Goal: Information Seeking & Learning: Learn about a topic

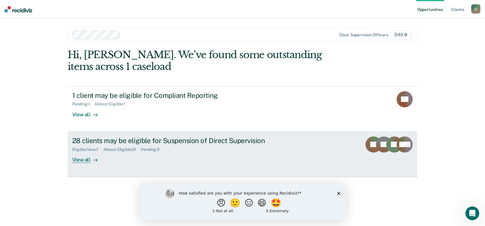
click at [82, 157] on div "View all" at bounding box center [88, 157] width 32 height 11
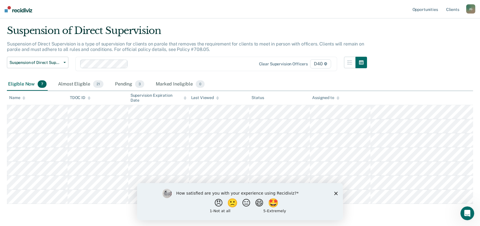
scroll to position [29, 0]
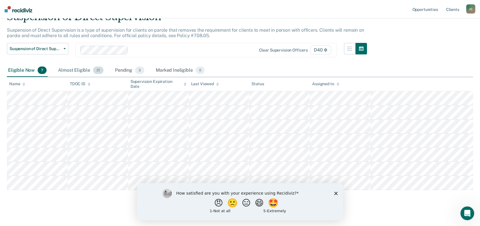
click at [74, 67] on div "Almost Eligible 21" at bounding box center [81, 70] width 48 height 13
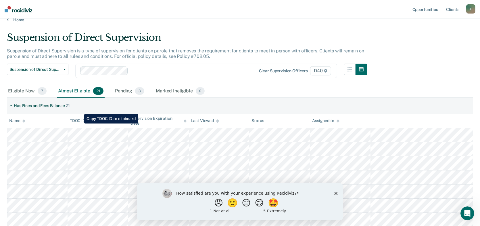
scroll to position [0, 0]
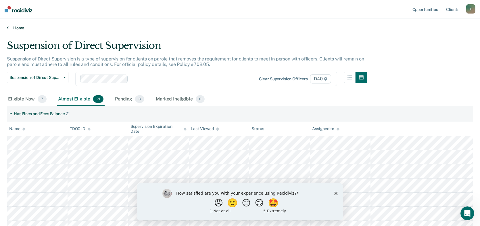
click at [15, 28] on link "Home" at bounding box center [240, 27] width 467 height 5
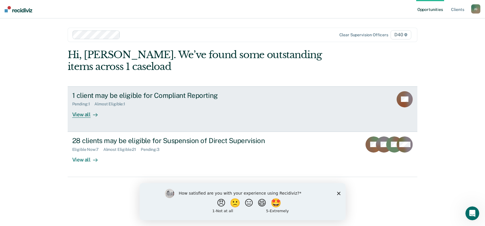
click at [81, 112] on div "View all" at bounding box center [88, 111] width 32 height 11
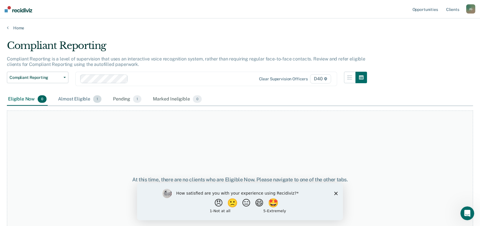
click at [82, 98] on div "Almost Eligible 1" at bounding box center [80, 99] width 46 height 13
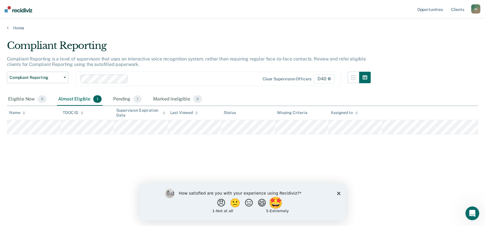
click at [281, 204] on button "🤩" at bounding box center [276, 203] width 16 height 12
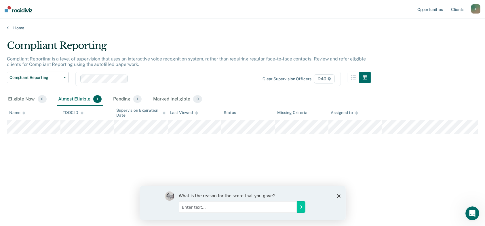
click at [188, 207] on input "Enter text..." at bounding box center [237, 207] width 118 height 12
type input "makes it more simplified"
click at [301, 205] on icon "Submit your response" at bounding box center [300, 206] width 5 height 5
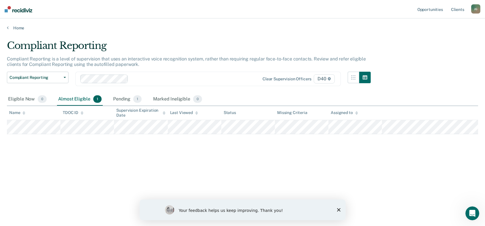
drag, startPoint x: 339, startPoint y: 207, endPoint x: 478, endPoint y: 404, distance: 241.3
click at [339, 208] on icon "Close survey" at bounding box center [338, 209] width 3 height 3
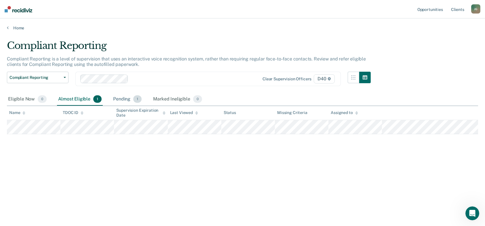
click at [124, 99] on div "Pending 1" at bounding box center [127, 99] width 31 height 13
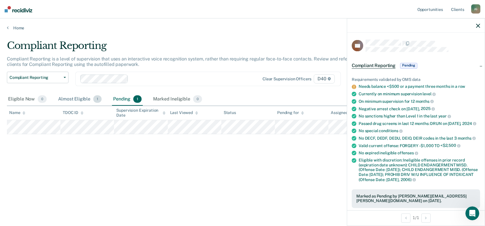
click at [74, 97] on div "Almost Eligible 1" at bounding box center [80, 99] width 46 height 13
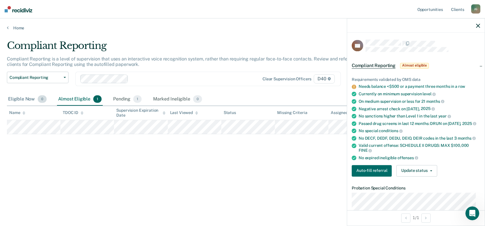
click at [22, 97] on div "Eligible Now 0" at bounding box center [27, 99] width 41 height 13
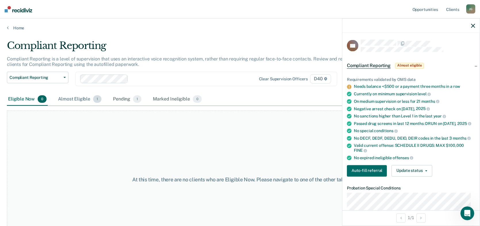
click at [71, 99] on div "Almost Eligible 1" at bounding box center [80, 99] width 46 height 13
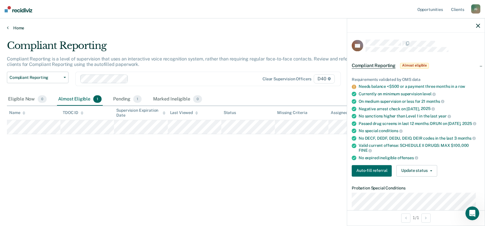
click at [16, 26] on link "Home" at bounding box center [242, 27] width 471 height 5
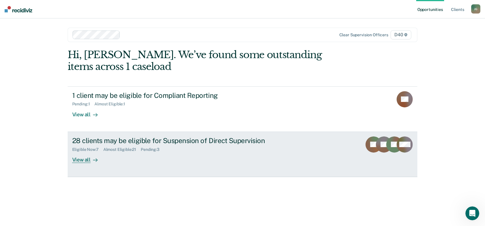
click at [84, 160] on div "View all" at bounding box center [88, 157] width 32 height 11
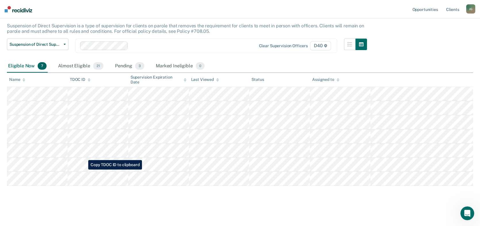
scroll to position [33, 0]
click at [123, 65] on div "Pending 3" at bounding box center [130, 66] width 32 height 13
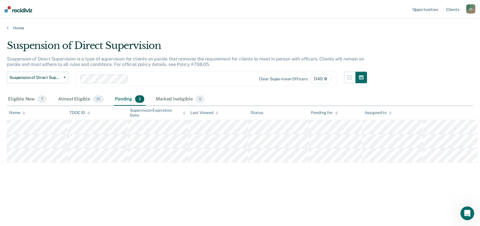
scroll to position [0, 0]
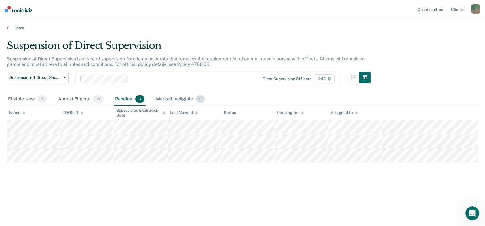
click at [183, 96] on div "Marked Ineligible 0" at bounding box center [180, 99] width 51 height 13
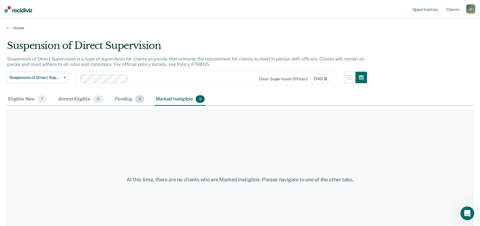
click at [125, 97] on div "Pending 3" at bounding box center [130, 99] width 32 height 13
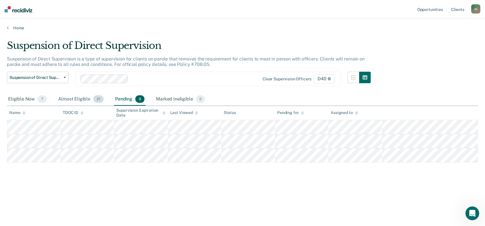
click at [69, 98] on div "Almost Eligible 21" at bounding box center [81, 99] width 48 height 13
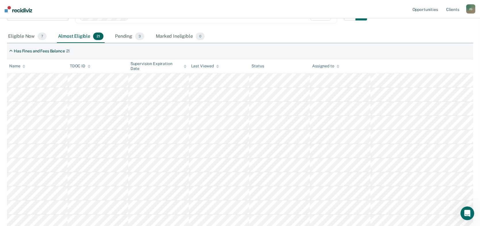
scroll to position [58, 0]
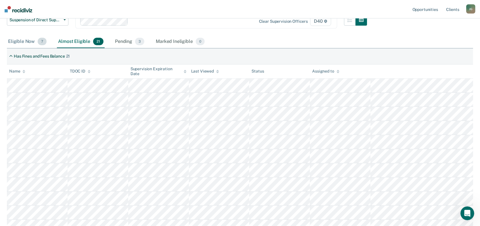
click at [18, 41] on div "Eligible Now 7" at bounding box center [27, 41] width 41 height 13
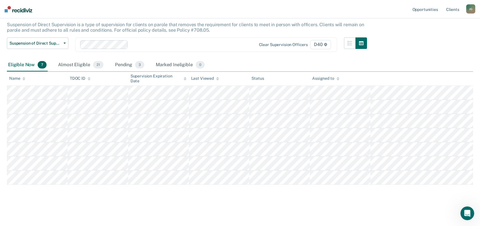
scroll to position [33, 0]
